Goal: Transaction & Acquisition: Purchase product/service

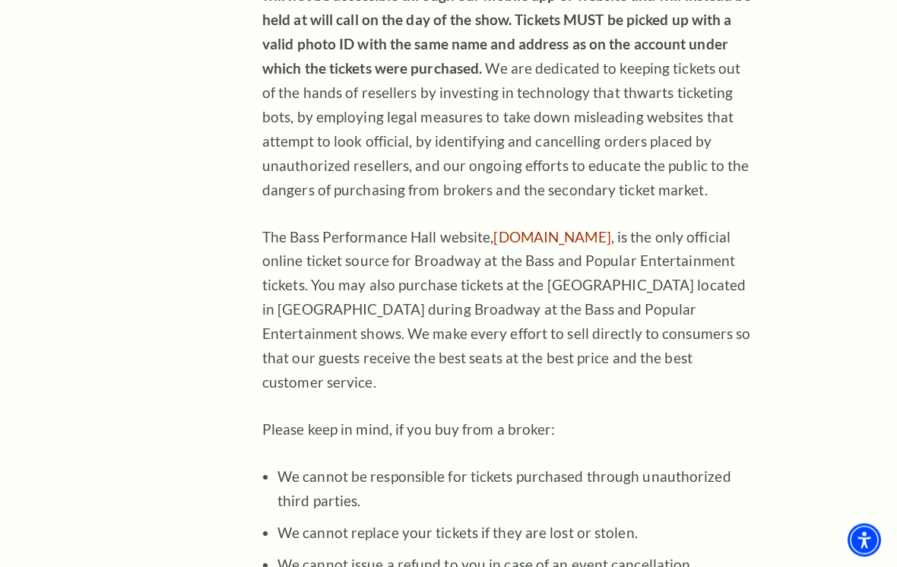
scroll to position [1094, 0]
click at [520, 228] on link "basshall.com" at bounding box center [551, 236] width 117 height 17
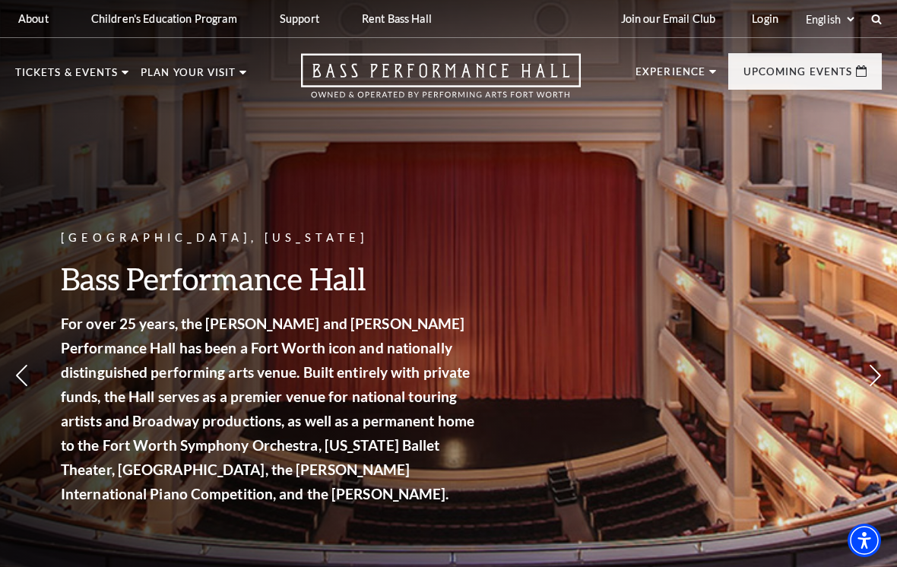
click at [330, 212] on img at bounding box center [361, 186] width 187 height 100
click at [300, 346] on div "Broadway At The Bass Empty heading Experience the best of touring Broadway in a…" at bounding box center [361, 354] width 187 height 436
click at [329, 265] on link "Broadway At The Bass" at bounding box center [353, 261] width 170 height 21
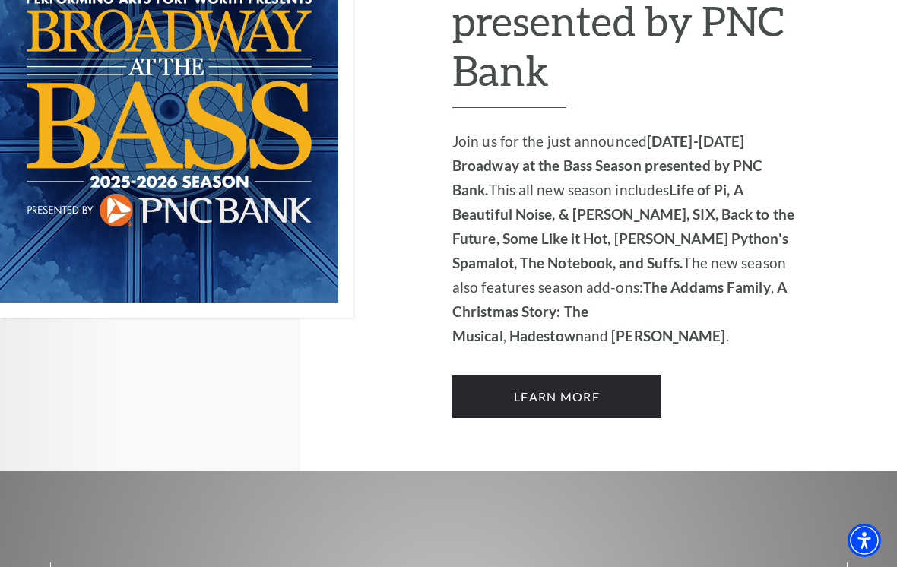
scroll to position [1136, 0]
click at [591, 376] on link "Learn More" at bounding box center [556, 397] width 209 height 43
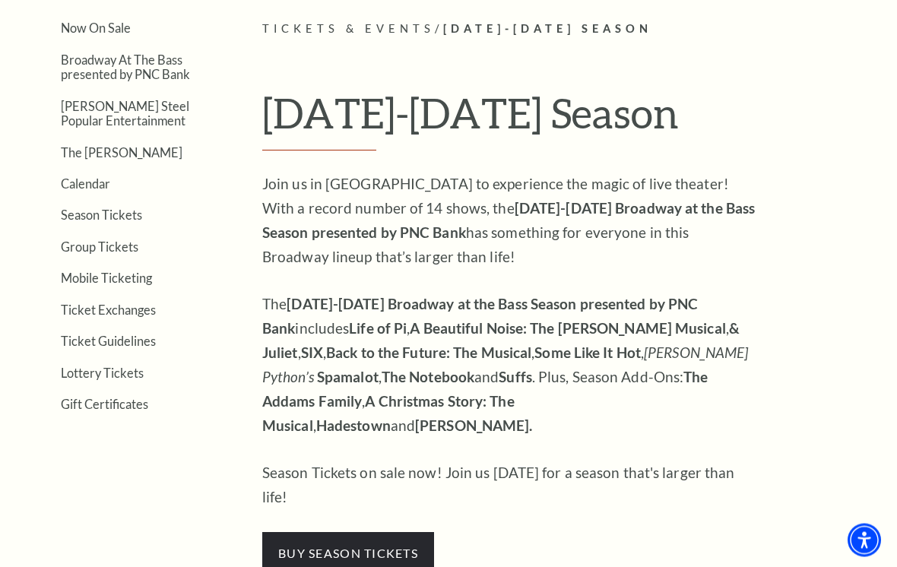
scroll to position [349, 0]
click at [100, 239] on link "Group Tickets" at bounding box center [100, 246] width 78 height 14
click at [92, 271] on link "Mobile Ticketing" at bounding box center [106, 278] width 91 height 14
click at [86, 22] on link "Now On Sale" at bounding box center [96, 28] width 70 height 14
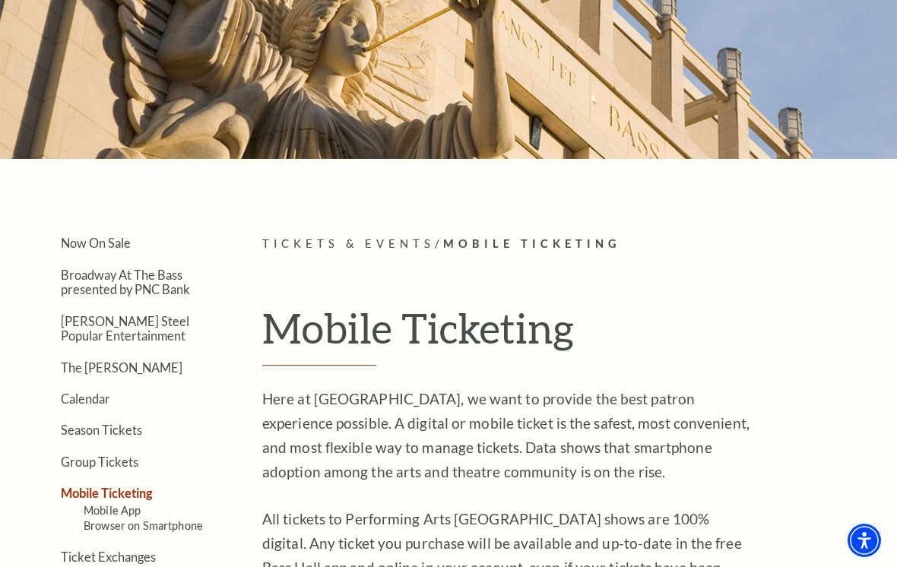
scroll to position [133, 0]
click at [487, 355] on link "View Full Calendar" at bounding box center [448, 385] width 168 height 60
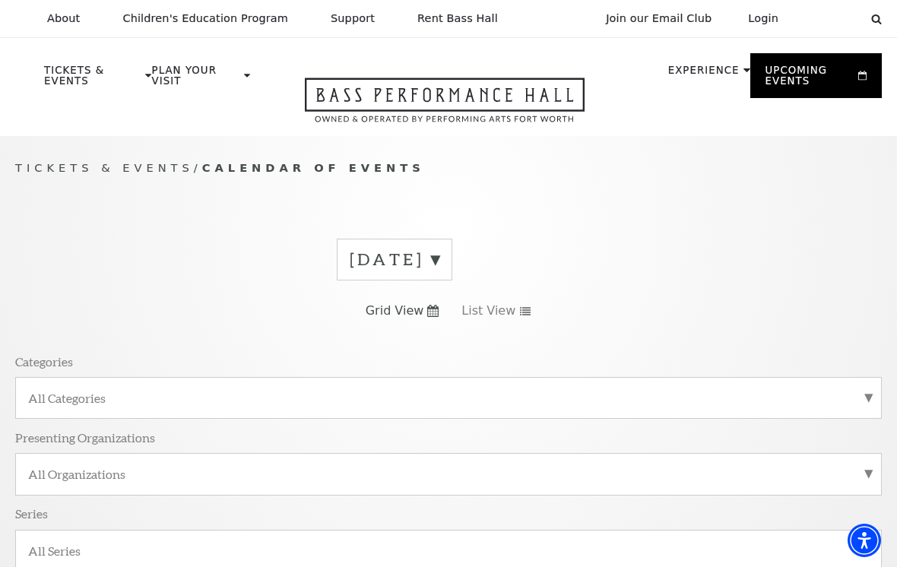
click at [439, 257] on label "[DATE]" at bounding box center [395, 260] width 90 height 24
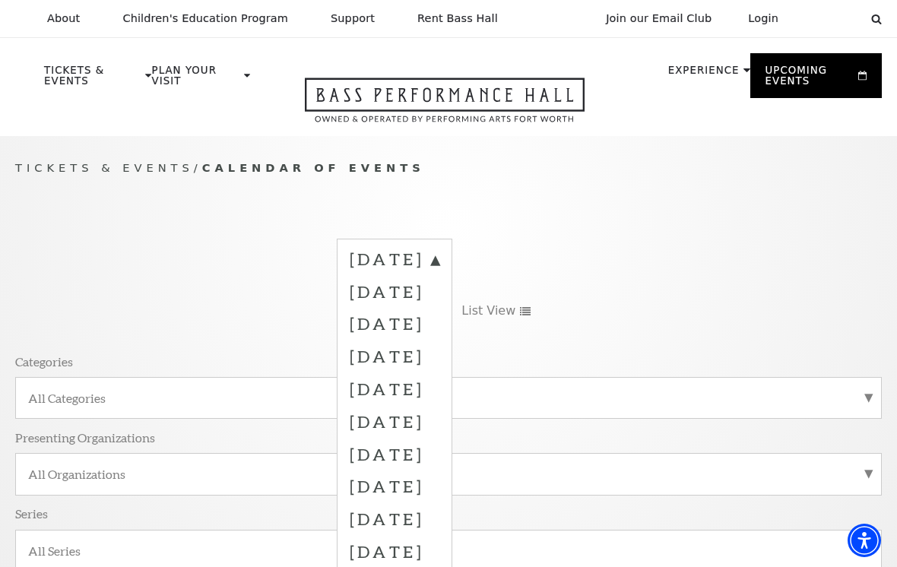
click at [439, 350] on label "[DATE]" at bounding box center [395, 356] width 90 height 33
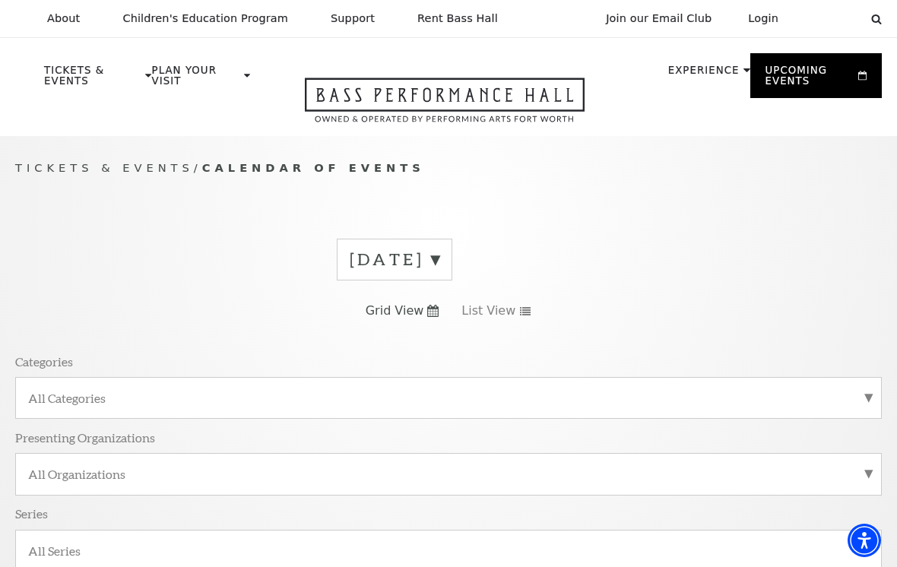
click at [439, 265] on label "[DATE]" at bounding box center [395, 260] width 90 height 24
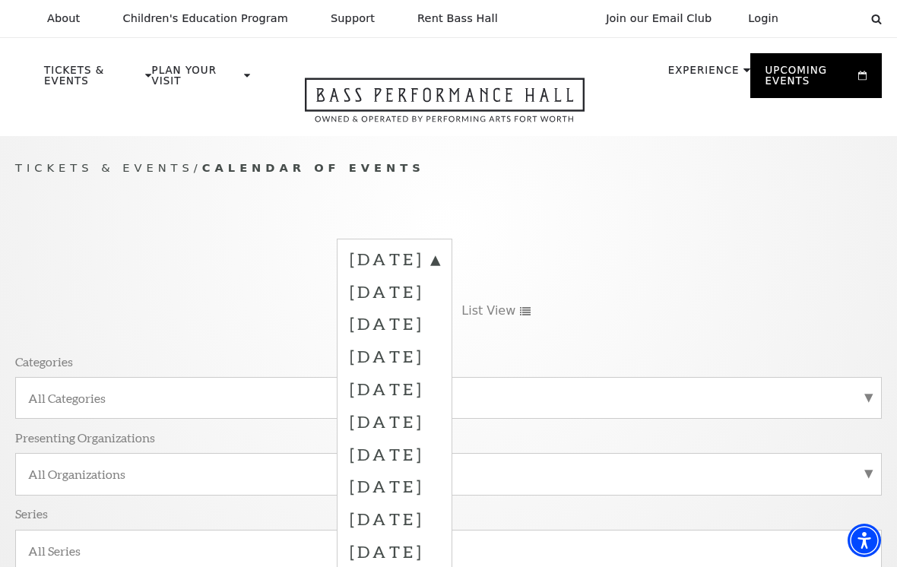
click at [426, 357] on label "[DATE]" at bounding box center [395, 356] width 90 height 33
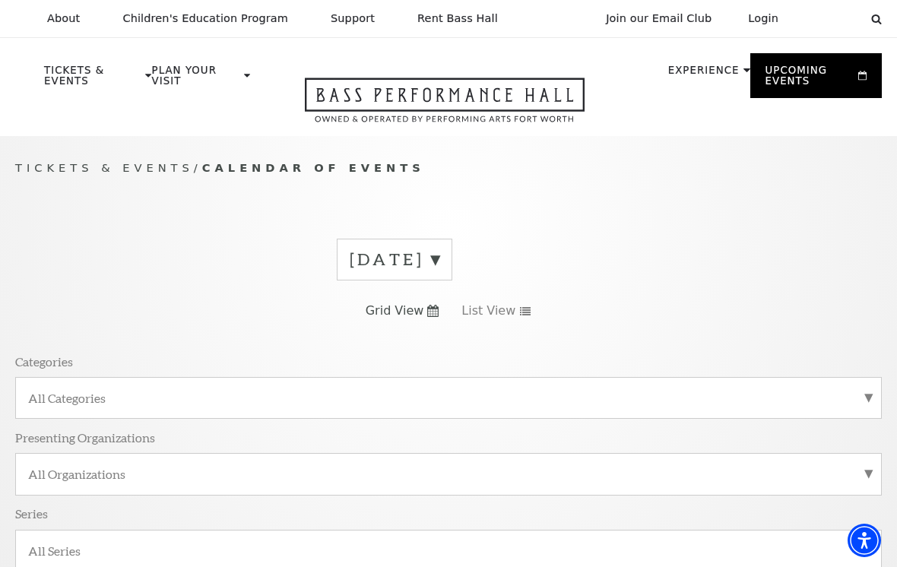
click at [277, 176] on p "Tickets & Events / Calendar of Events" at bounding box center [448, 168] width 867 height 19
click at [116, 173] on span "Tickets & Events" at bounding box center [104, 167] width 179 height 13
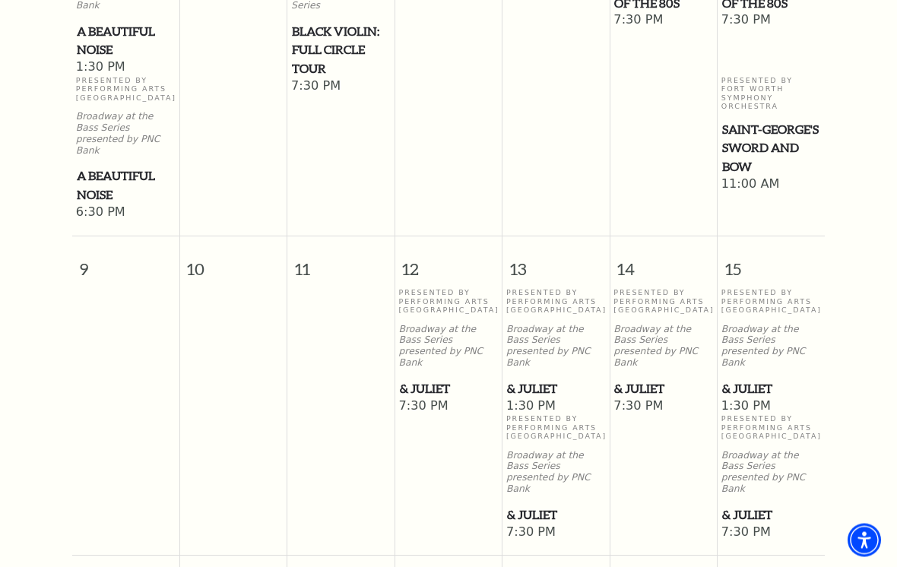
scroll to position [1187, 0]
click at [450, 398] on span "7:30 PM" at bounding box center [449, 406] width 100 height 17
click at [448, 236] on span "12" at bounding box center [448, 262] width 106 height 52
click at [452, 379] on span "& Juliet" at bounding box center [449, 388] width 98 height 19
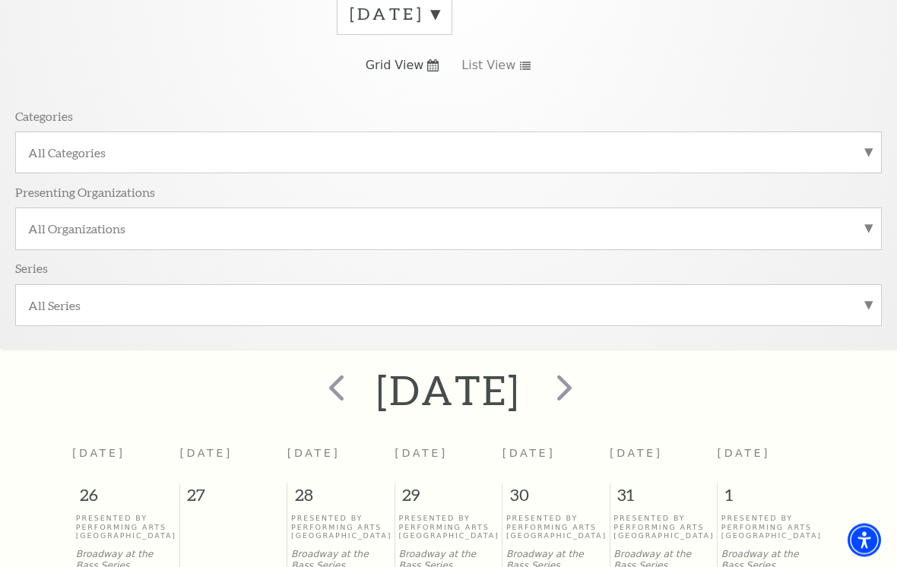
scroll to position [227, 0]
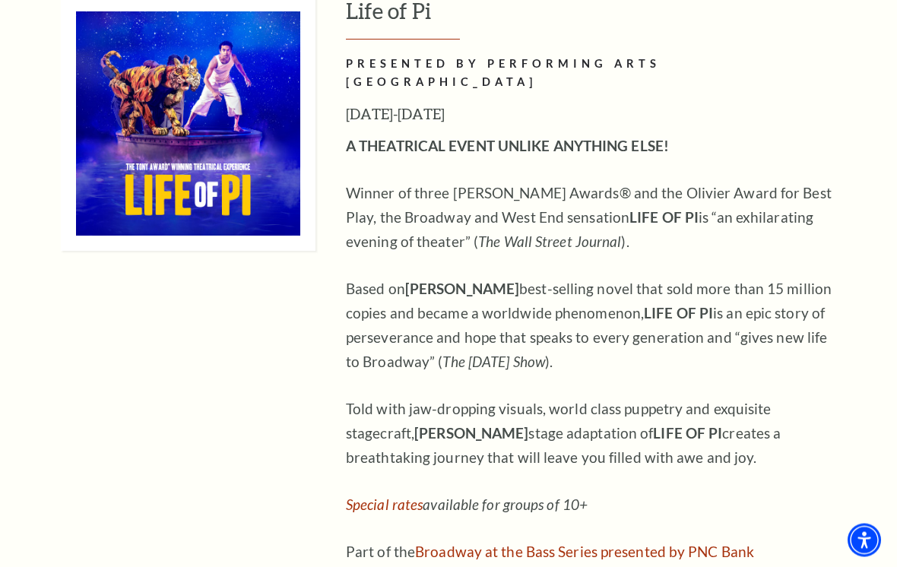
click at [664, 286] on p "Based on [PERSON_NAME] best-selling novel that sold more than 15 million copies…" at bounding box center [593, 325] width 494 height 97
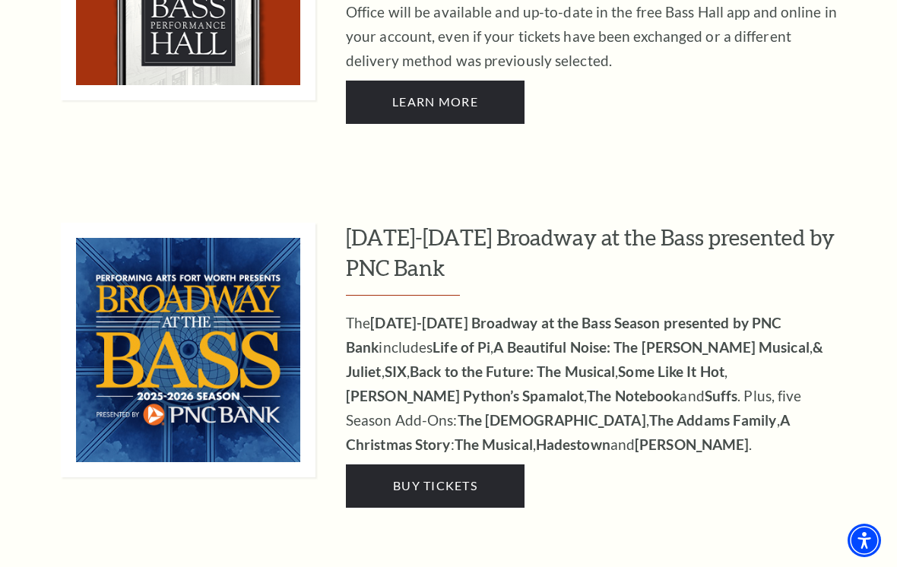
scroll to position [1230, 0]
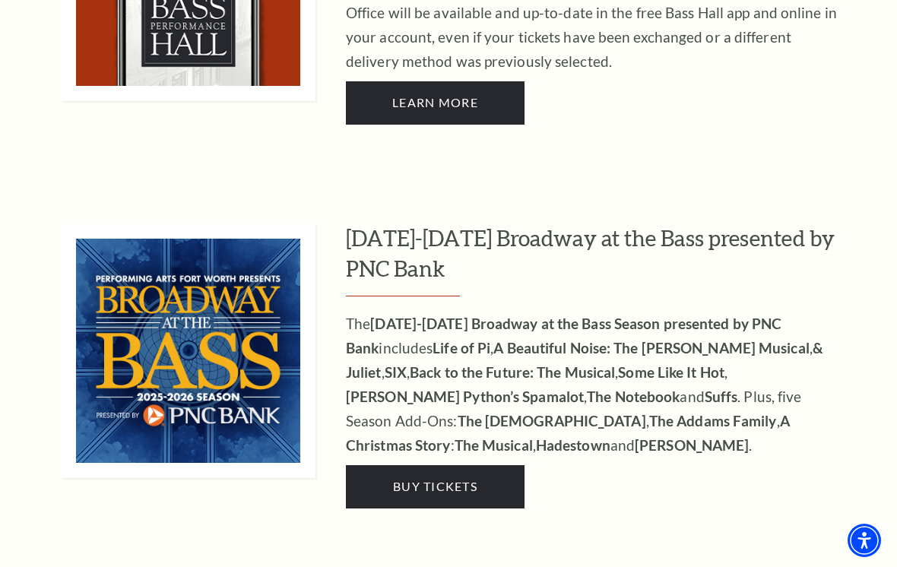
click at [618, 363] on strong "Some Like It Hot" at bounding box center [671, 371] width 106 height 17
click at [483, 465] on link "Buy Tickets" at bounding box center [435, 486] width 179 height 43
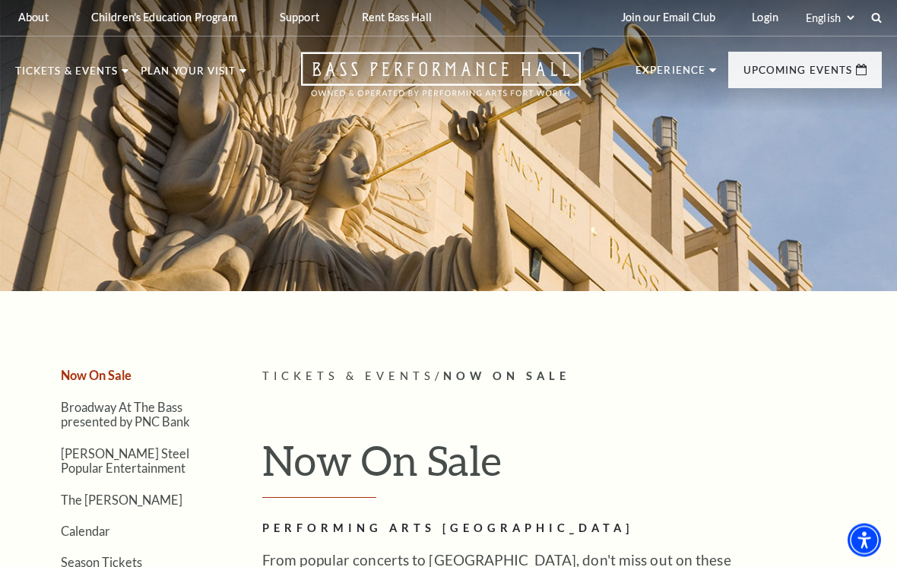
scroll to position [2, 0]
click at [164, 305] on ul "Now On Sale Broadway At The Bass presented by PNC Bank Irwin Steel Popular Ente…" at bounding box center [111, 365] width 167 height 502
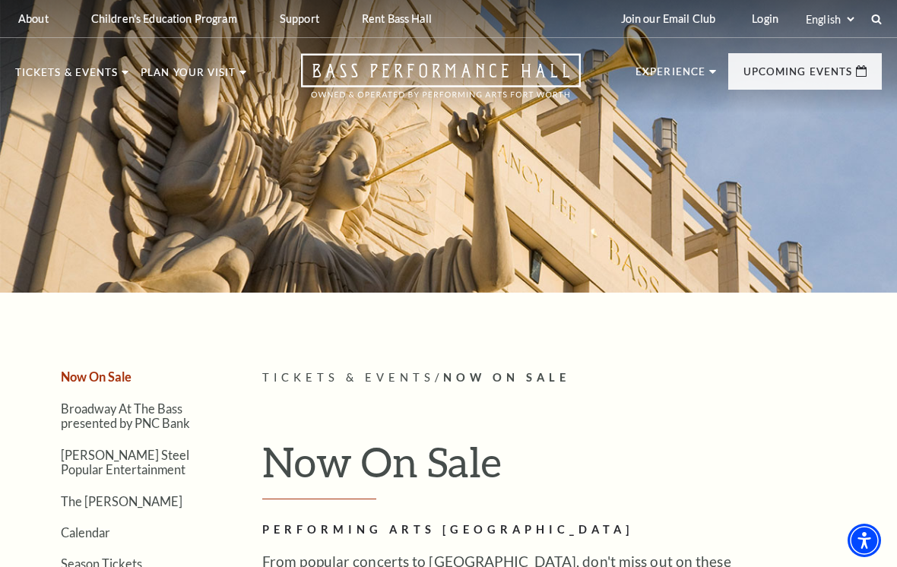
click at [84, 199] on link "Broadway At The Bass presented by PNC Bank" at bounding box center [103, 195] width 150 height 51
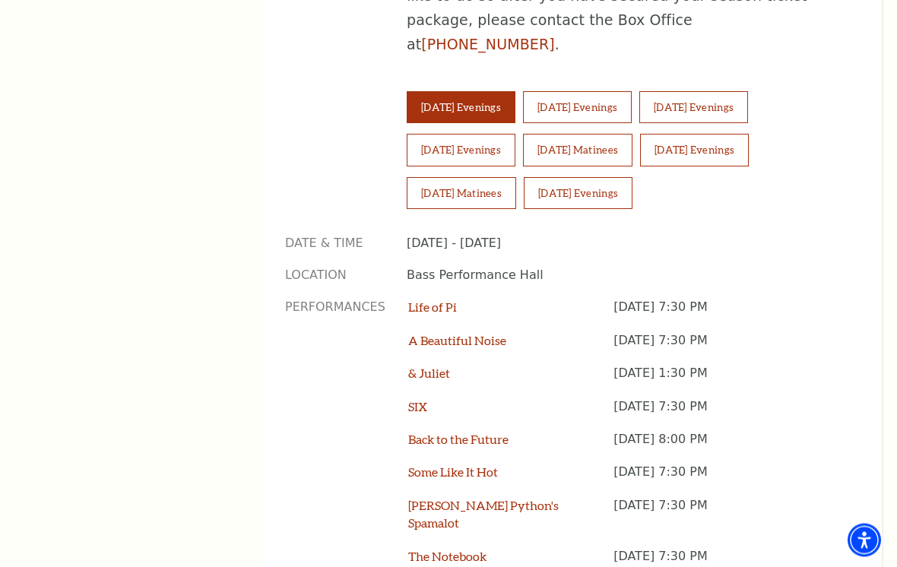
click at [411, 366] on link "& Juliet" at bounding box center [429, 373] width 42 height 14
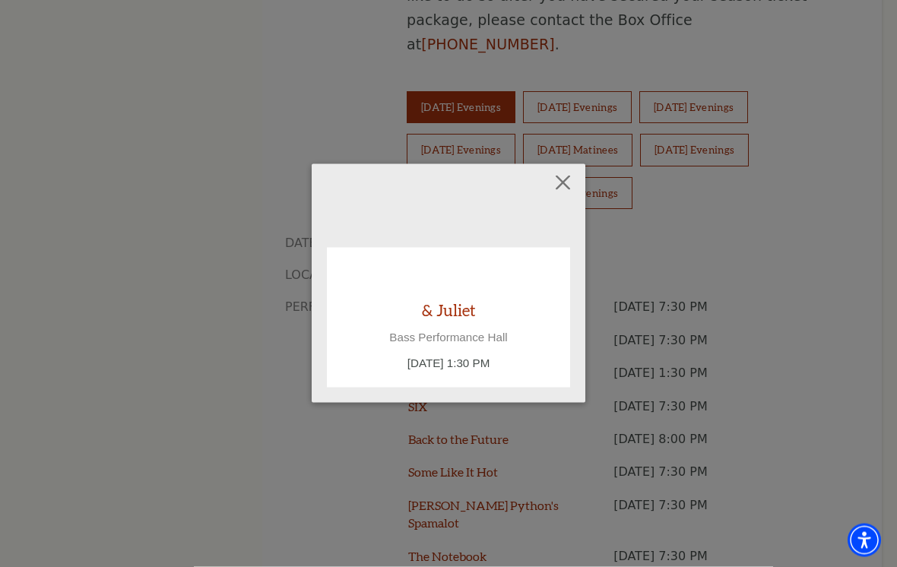
scroll to position [1129, 0]
click at [413, 271] on div "Empty heading" at bounding box center [448, 281] width 213 height 36
click at [550, 196] on button "Close" at bounding box center [563, 183] width 29 height 29
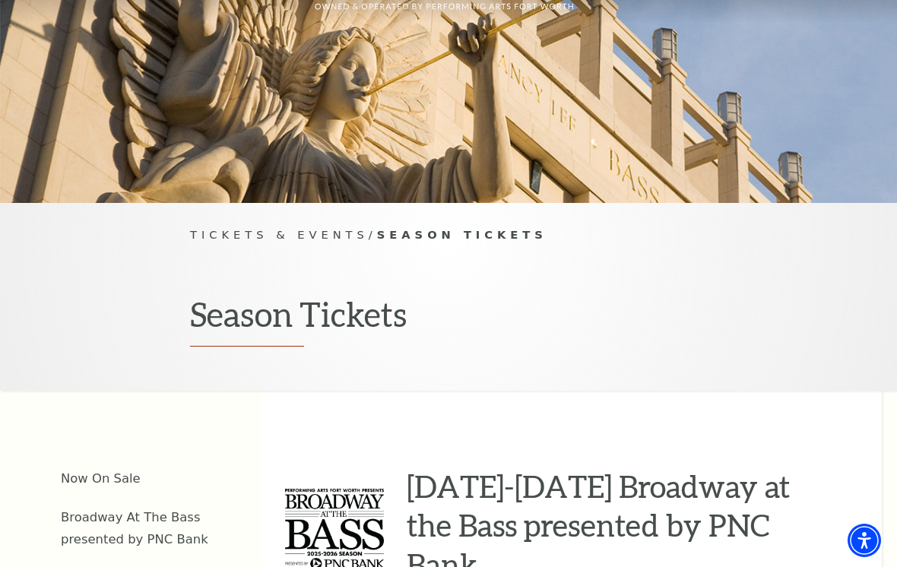
scroll to position [0, 0]
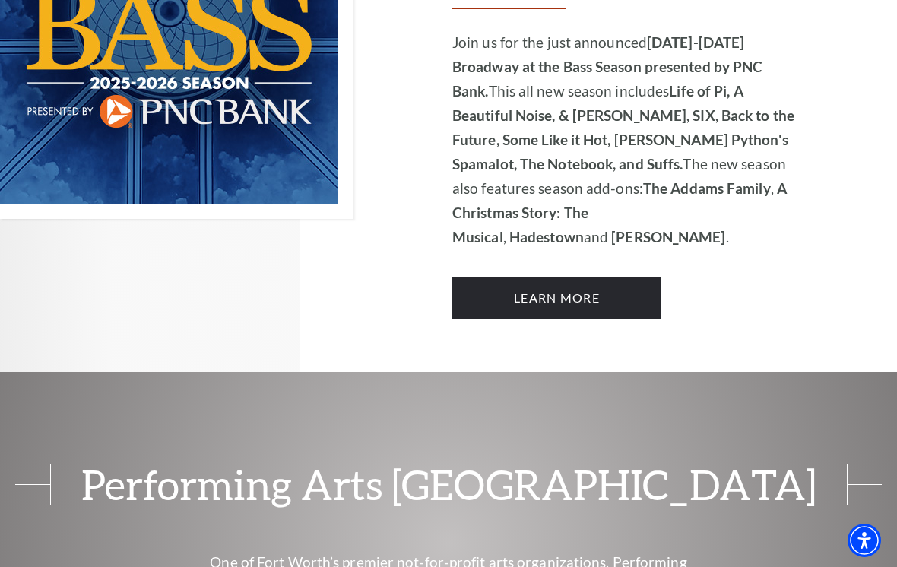
scroll to position [1203, 0]
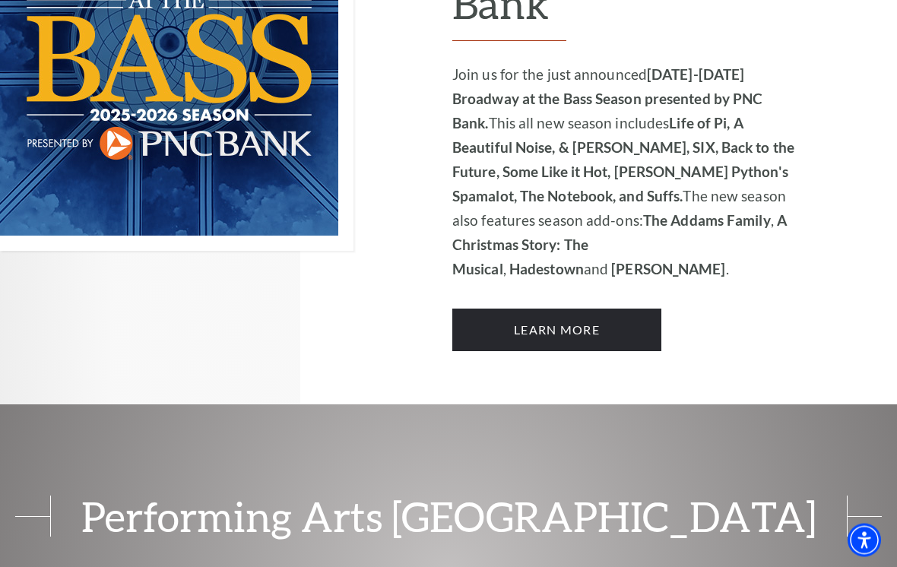
click at [624, 309] on link "Learn More" at bounding box center [556, 330] width 209 height 43
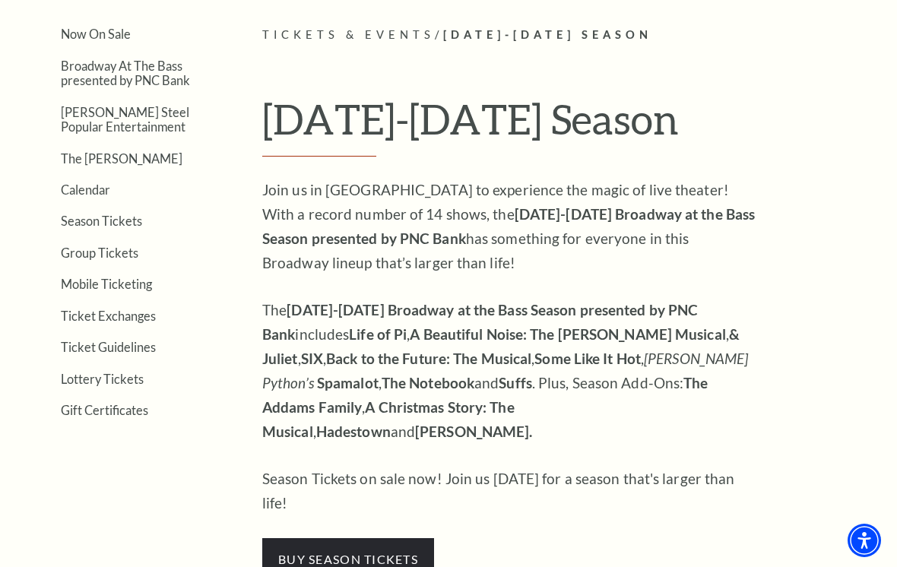
scroll to position [342, 0]
click at [84, 247] on link "Group Tickets" at bounding box center [100, 253] width 78 height 14
click at [130, 375] on link "Lottery Tickets" at bounding box center [102, 379] width 83 height 14
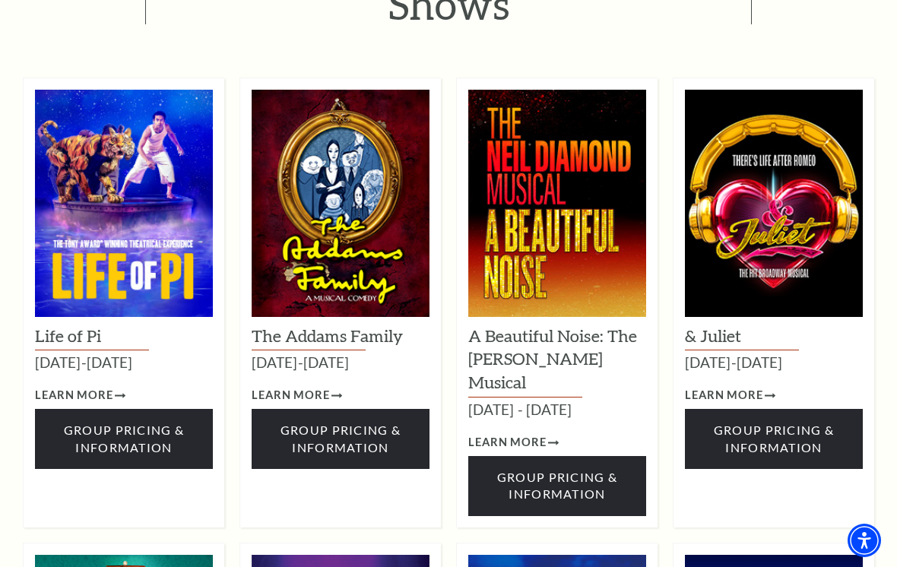
click at [768, 423] on span "Group Pricing & Information" at bounding box center [774, 438] width 120 height 31
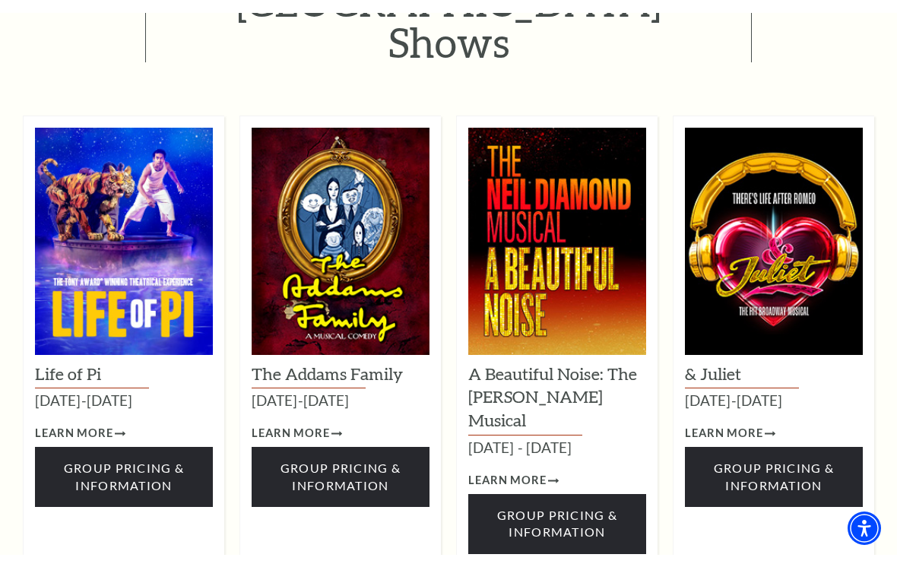
scroll to position [1025, 0]
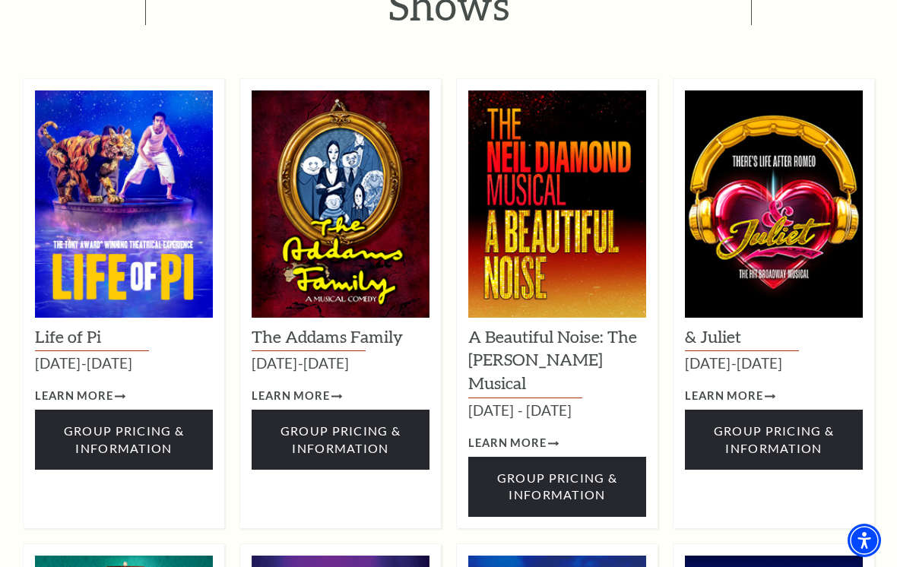
click at [711, 318] on div "& Juliet November 12-16, 2025 Learn More Group Pricing & Information" at bounding box center [774, 394] width 178 height 152
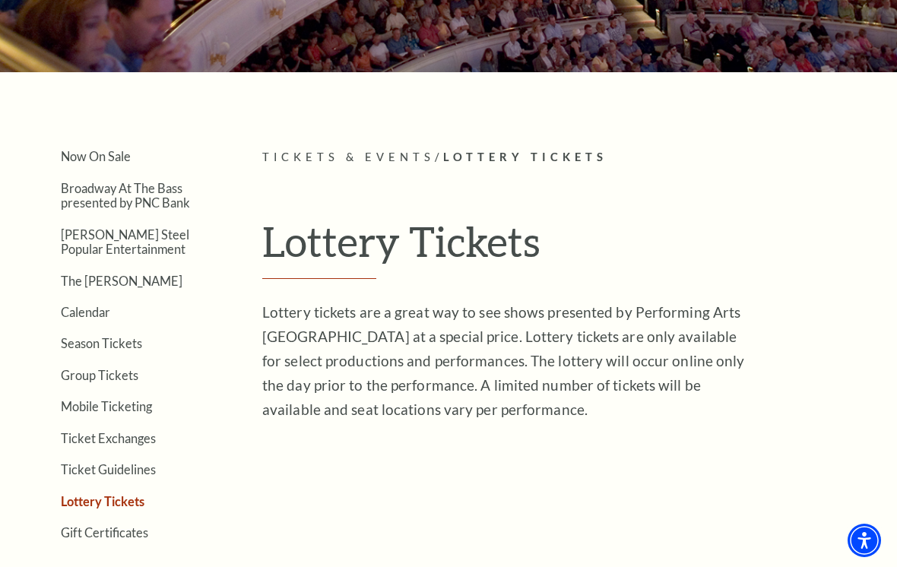
scroll to position [214, 0]
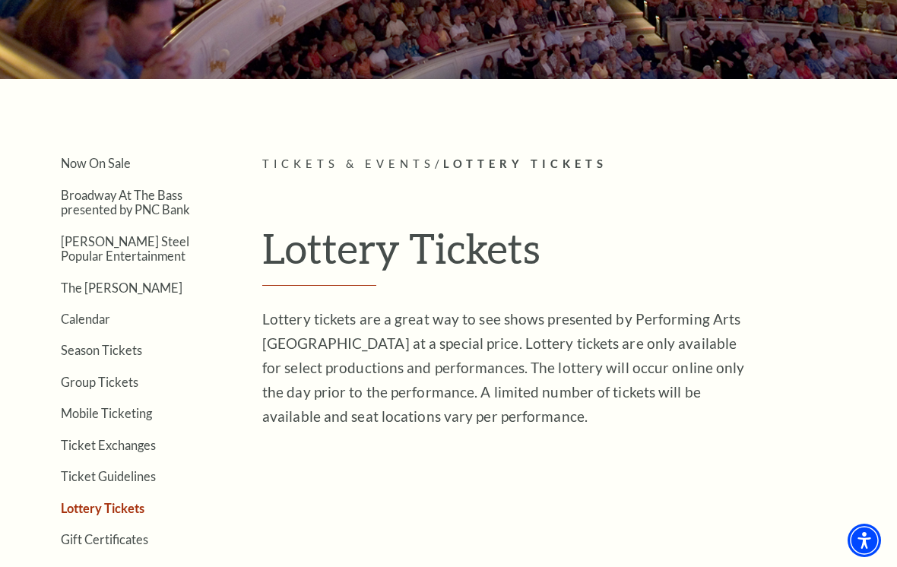
click at [92, 166] on link "Now On Sale" at bounding box center [96, 163] width 70 height 14
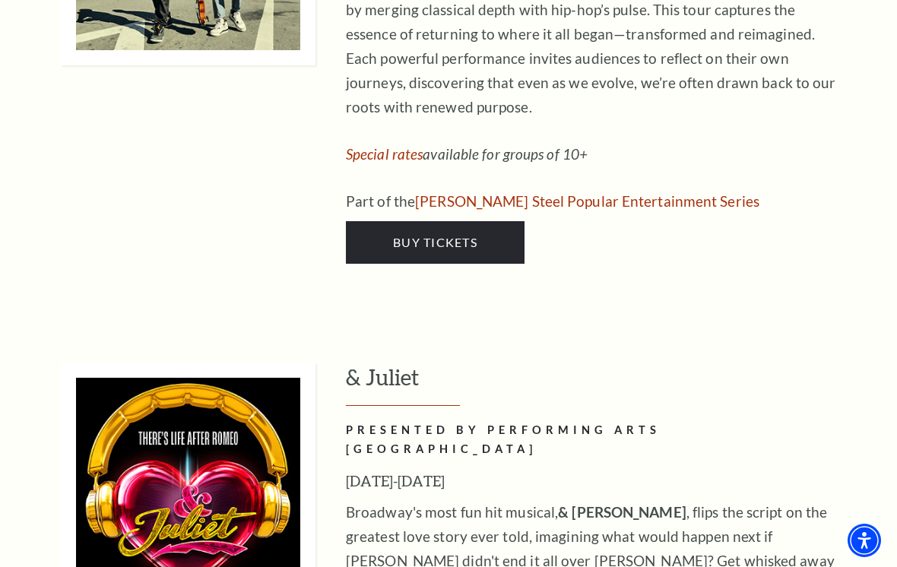
scroll to position [4874, 0]
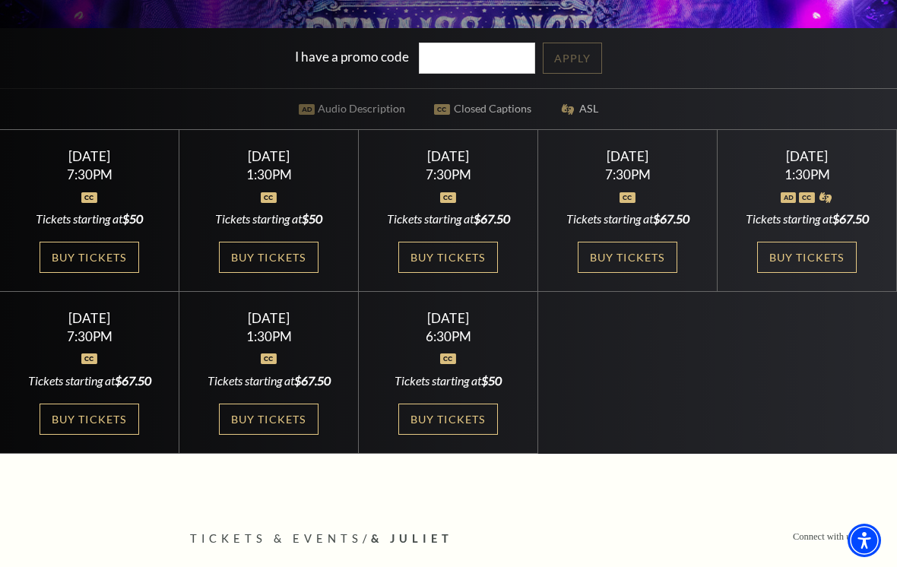
scroll to position [414, 0]
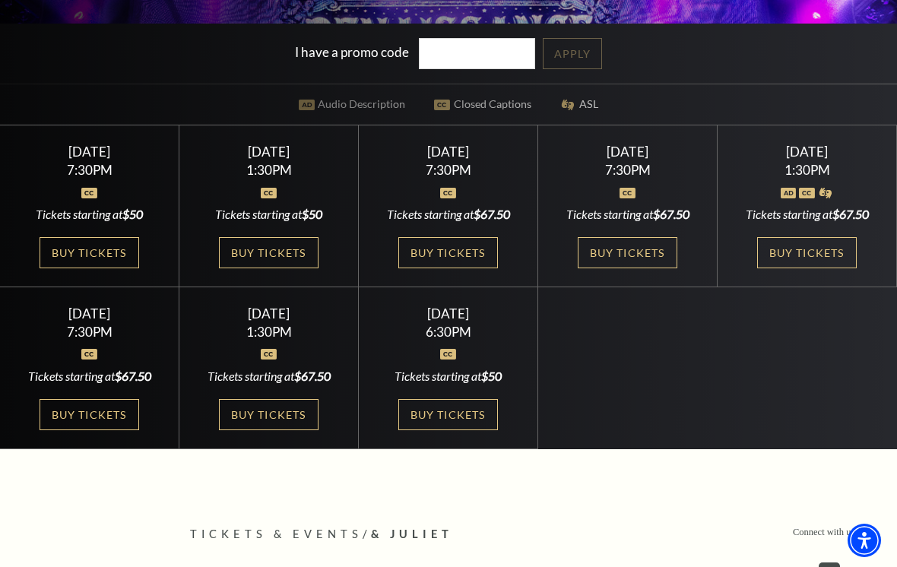
click at [106, 268] on link "Buy Tickets" at bounding box center [89, 252] width 99 height 31
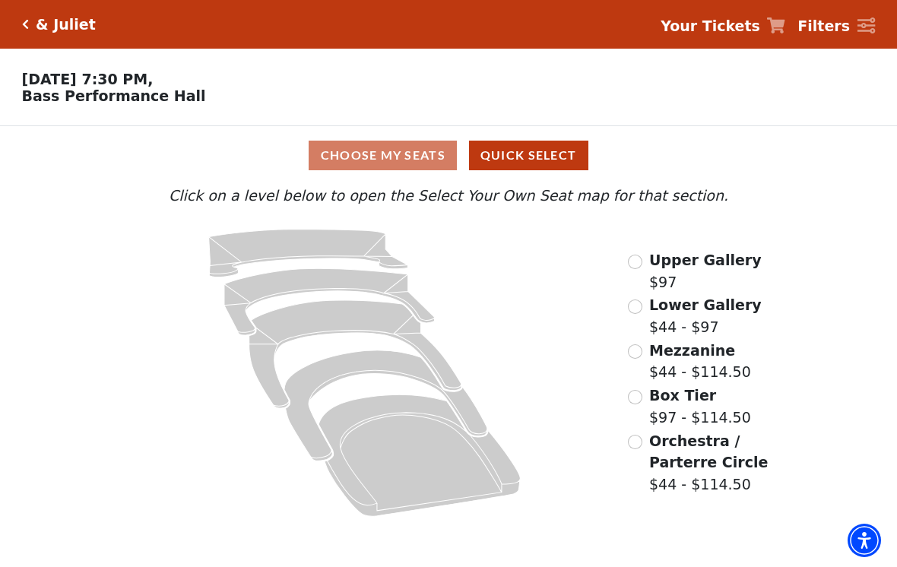
click at [407, 165] on div "Choose My Seats Quick Select" at bounding box center [448, 156] width 673 height 30
click at [528, 162] on button "Quick Select" at bounding box center [528, 156] width 119 height 30
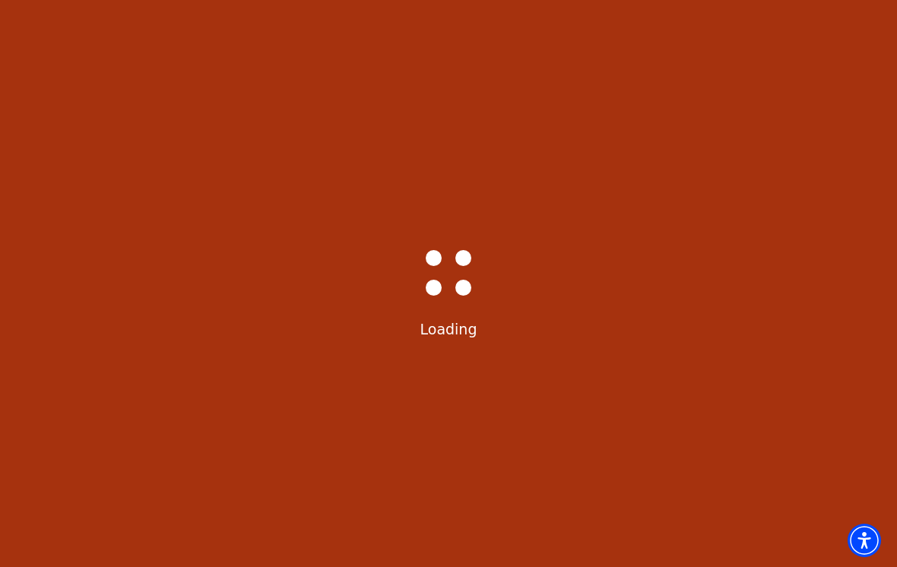
select select "6229"
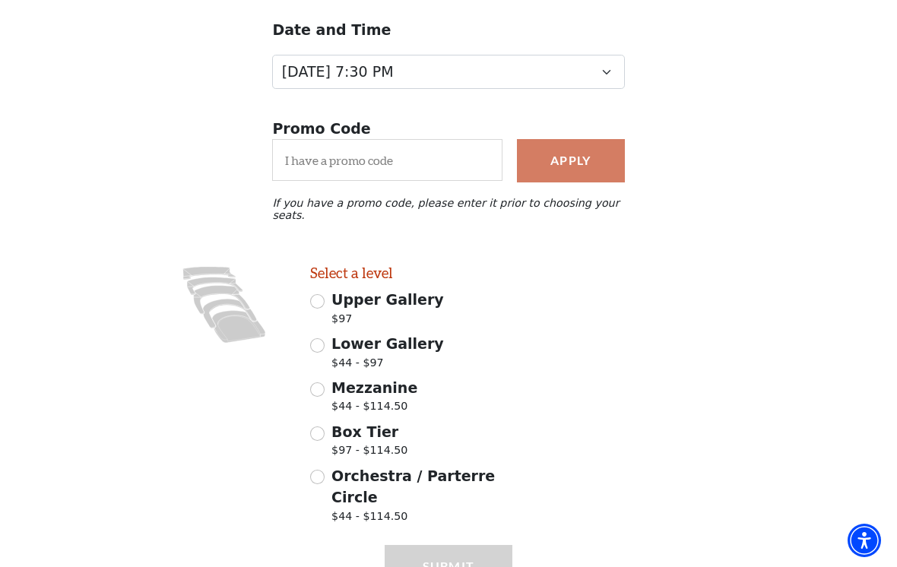
scroll to position [178, 0]
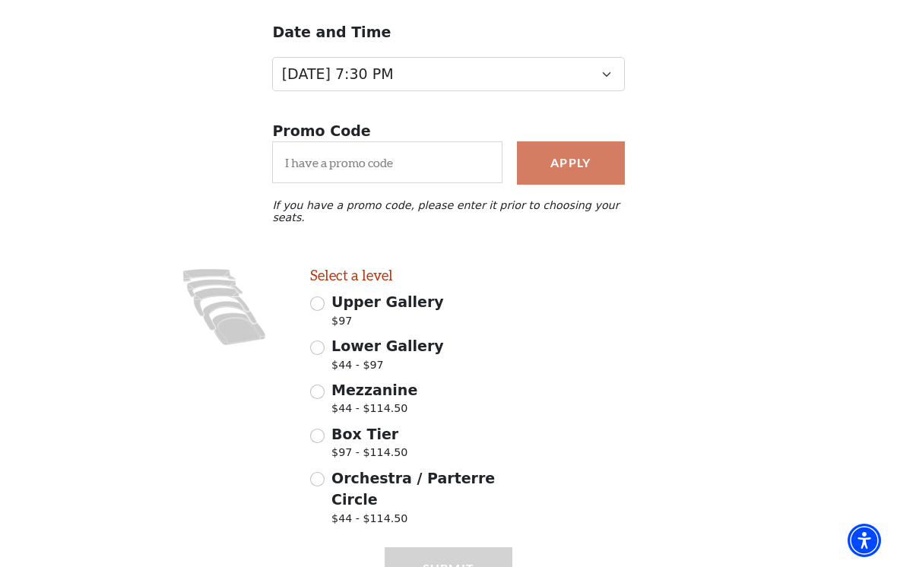
click at [316, 479] on div "Orchestra / Parterre Circle $44 - $114.50" at bounding box center [411, 499] width 203 height 64
click at [323, 467] on div "Orchestra / Parterre Circle $44 - $114.50" at bounding box center [411, 499] width 203 height 64
click at [331, 472] on span "Orchestra / Parterre Circle" at bounding box center [412, 489] width 163 height 39
click at [325, 472] on input "Orchestra / Parterre Circle $44 - $114.50" at bounding box center [317, 479] width 14 height 14
radio input "true"
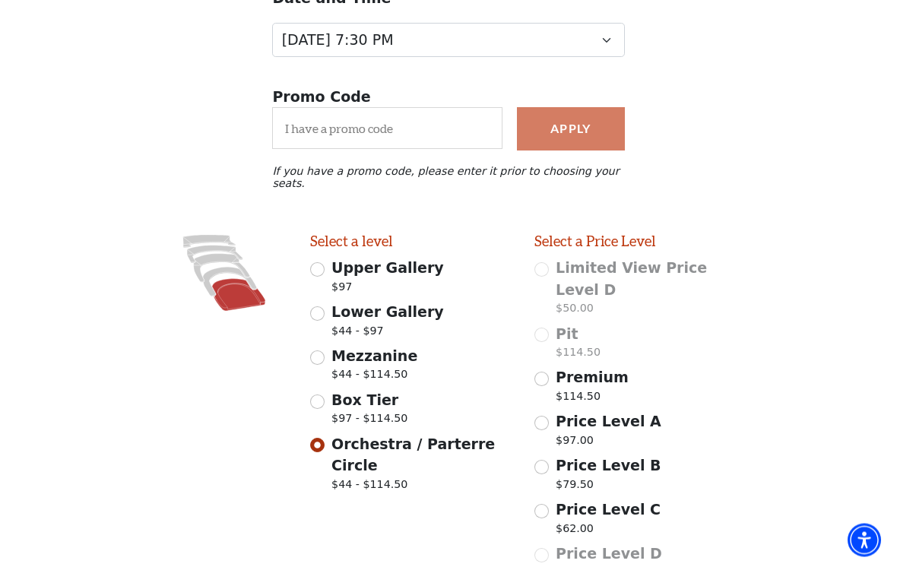
scroll to position [288, 0]
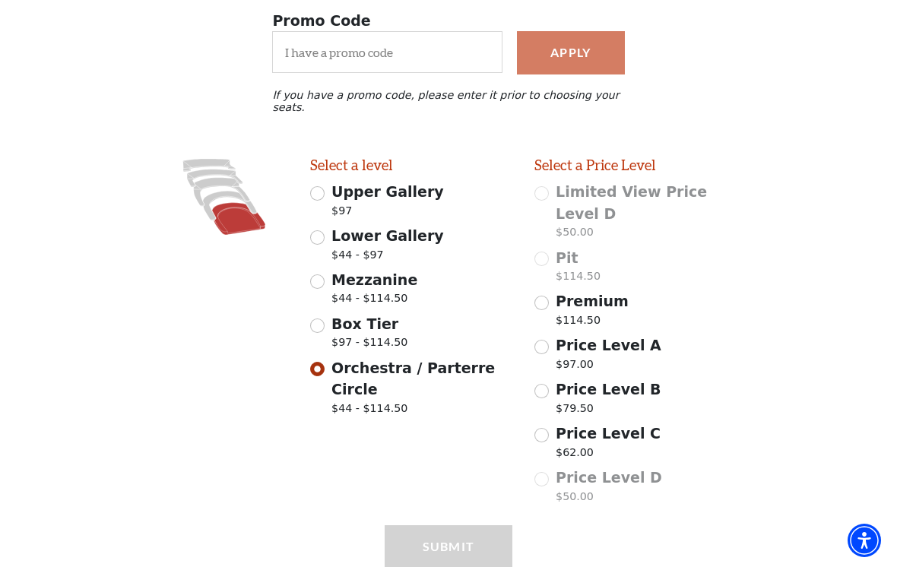
click at [552, 379] on div "Price Level B $79.50" at bounding box center [635, 400] width 203 height 43
click at [556, 381] on span "Price Level B" at bounding box center [608, 389] width 105 height 17
click at [549, 384] on input "Price Level B $79.50" at bounding box center [541, 391] width 14 height 14
radio input "true"
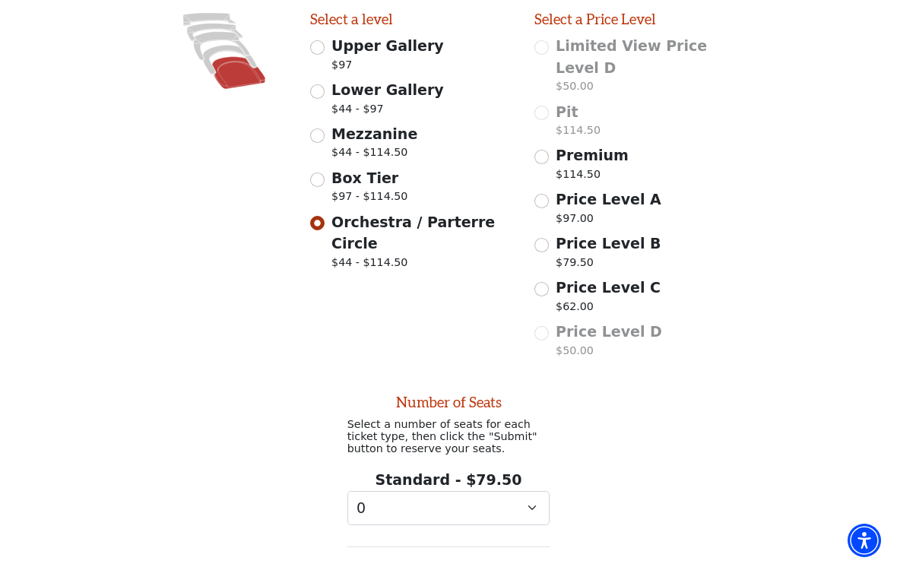
click at [540, 394] on h2 "Number of Seats" at bounding box center [448, 402] width 203 height 17
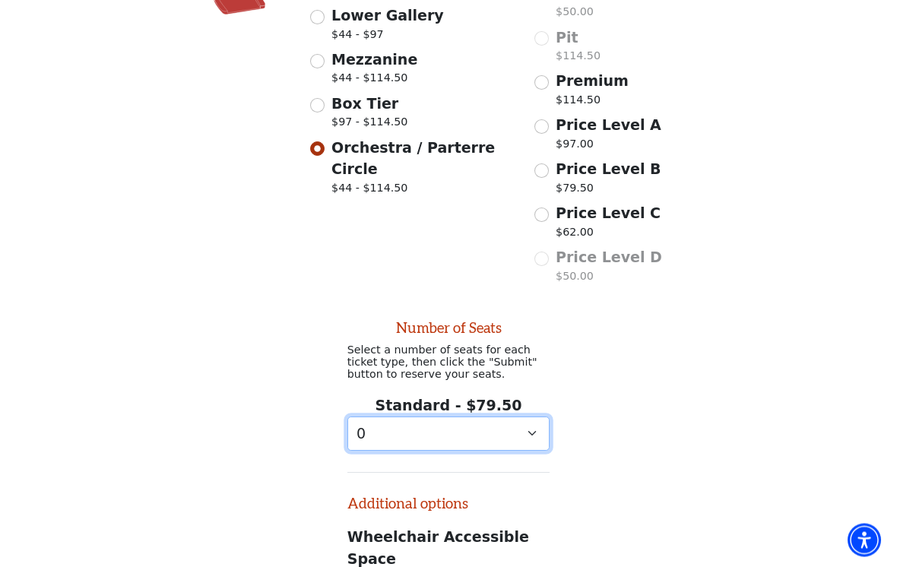
click at [532, 417] on select "0 1" at bounding box center [448, 434] width 203 height 34
click at [689, 360] on div "Number of Seats Select a number of seats for each ticket type, then click the "…" at bounding box center [448, 483] width 897 height 386
click at [546, 208] on input "Price Level C $62.00" at bounding box center [541, 215] width 14 height 14
radio input "true"
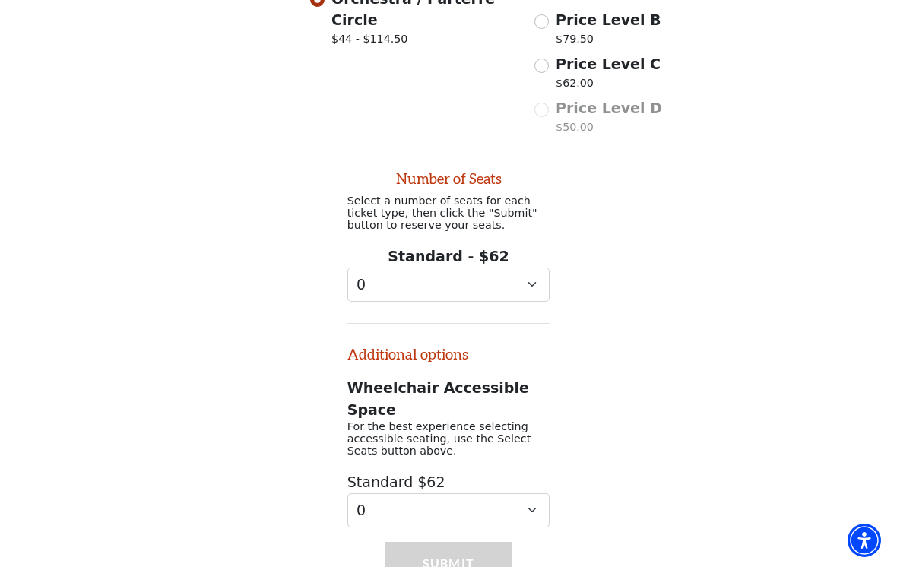
scroll to position [659, 0]
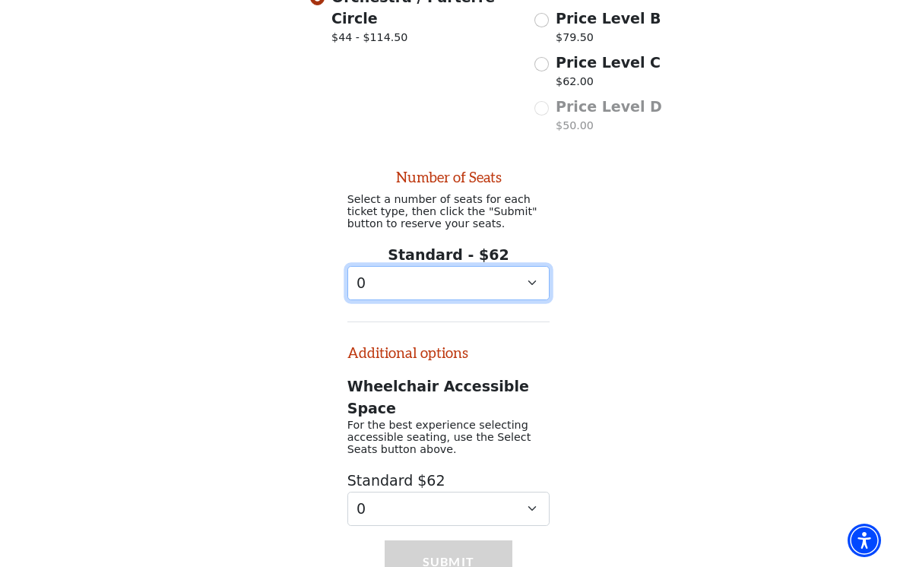
click at [537, 266] on select "0 1" at bounding box center [448, 283] width 203 height 34
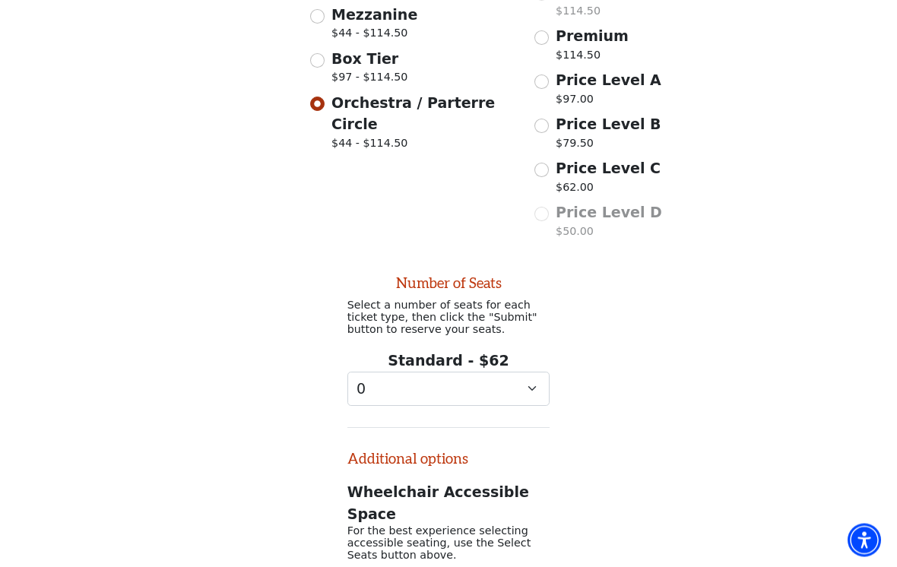
click at [547, 75] on input "Price Level A $97.00" at bounding box center [541, 82] width 14 height 14
radio input "true"
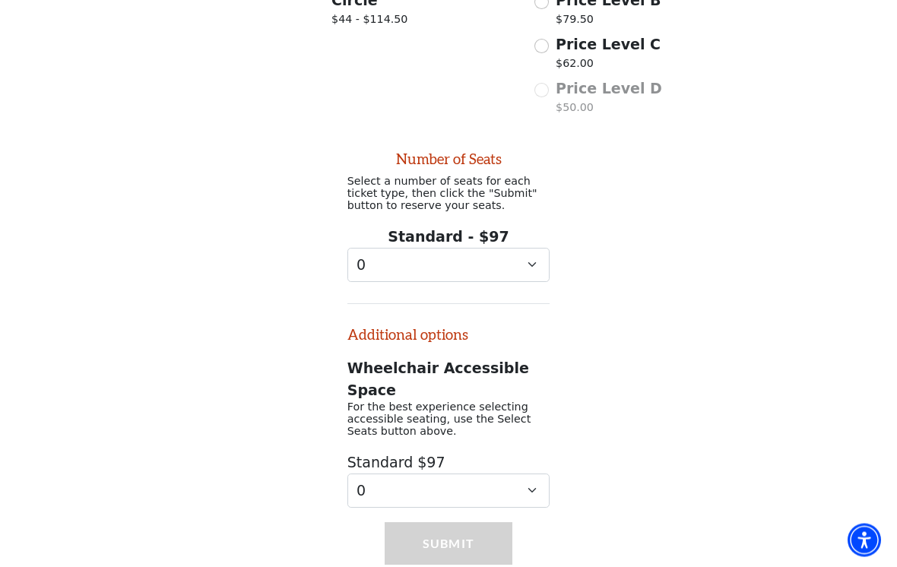
scroll to position [683, 0]
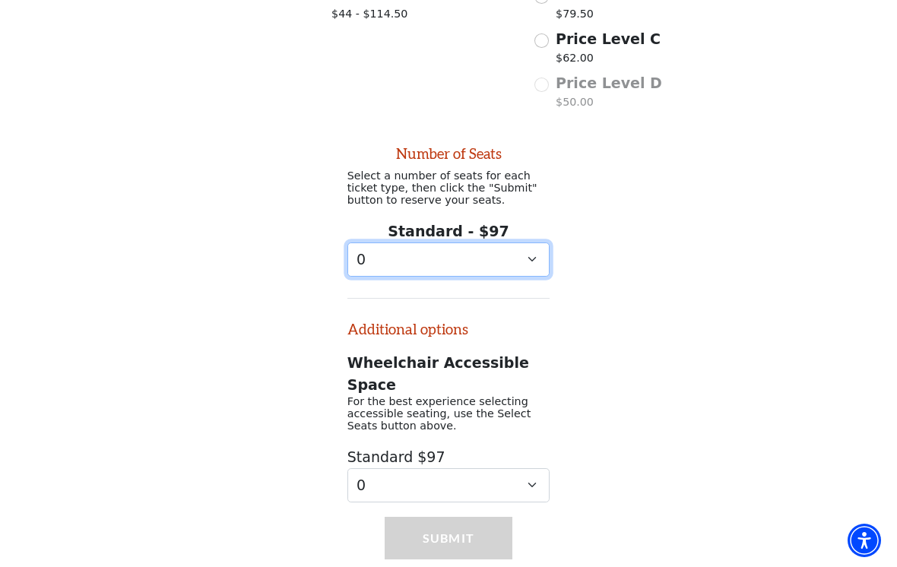
click at [543, 242] on select "0 1 2 3 4 5 6 7 8 9" at bounding box center [448, 259] width 203 height 34
select select "3"
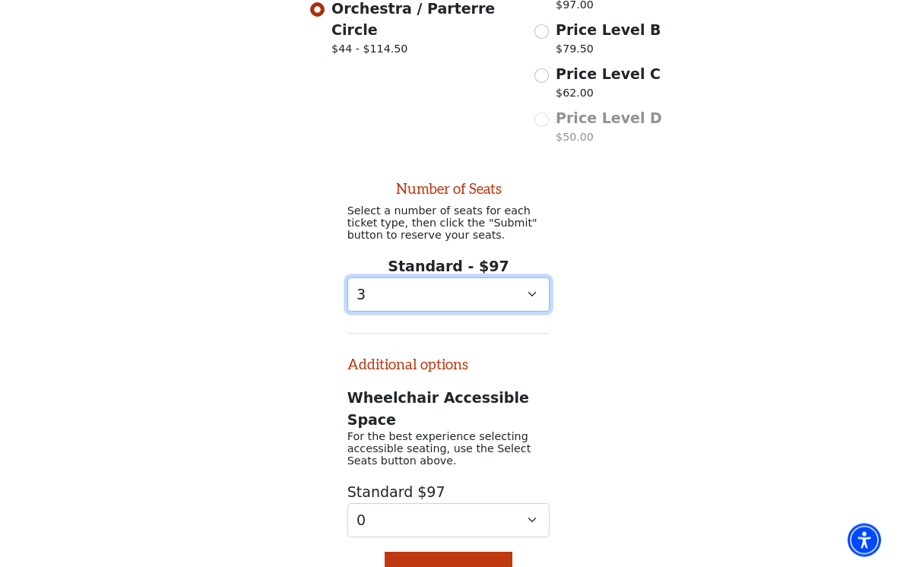
scroll to position [659, 0]
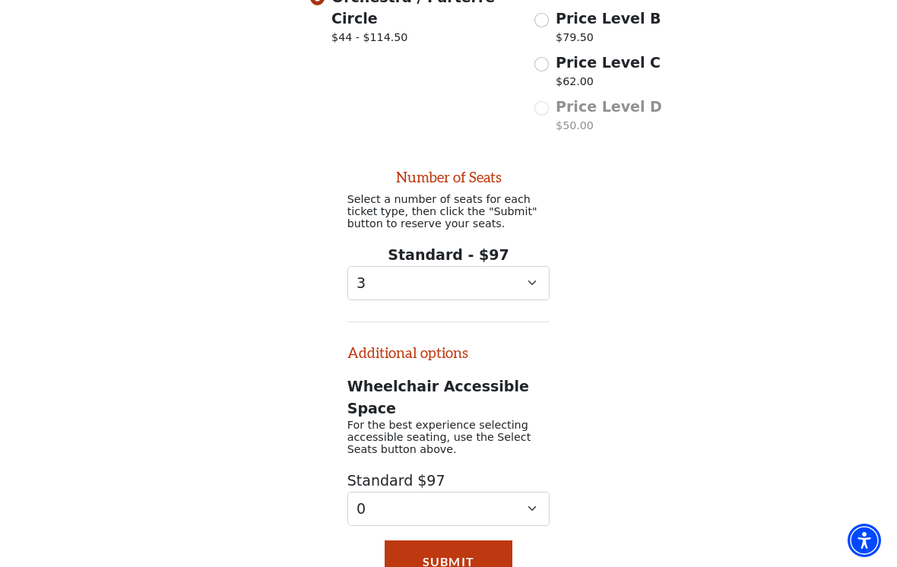
click at [677, 303] on div "Number of Seats Select a number of seats for each ticket type, then click the "…" at bounding box center [448, 333] width 897 height 386
click at [496, 540] on button "Submit" at bounding box center [449, 561] width 128 height 43
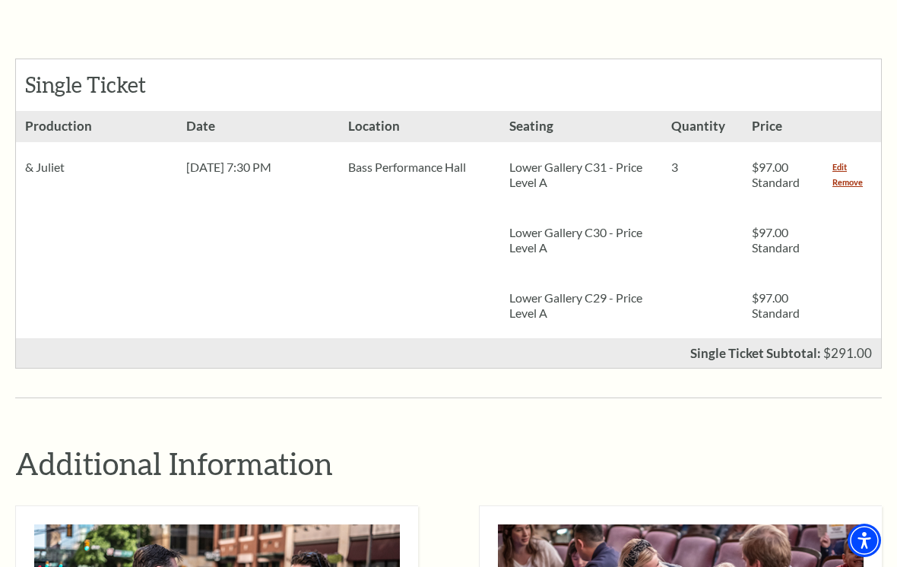
scroll to position [664, 0]
click at [838, 176] on link "Remove" at bounding box center [847, 183] width 30 height 15
